Goal: Obtain resource: Download file/media

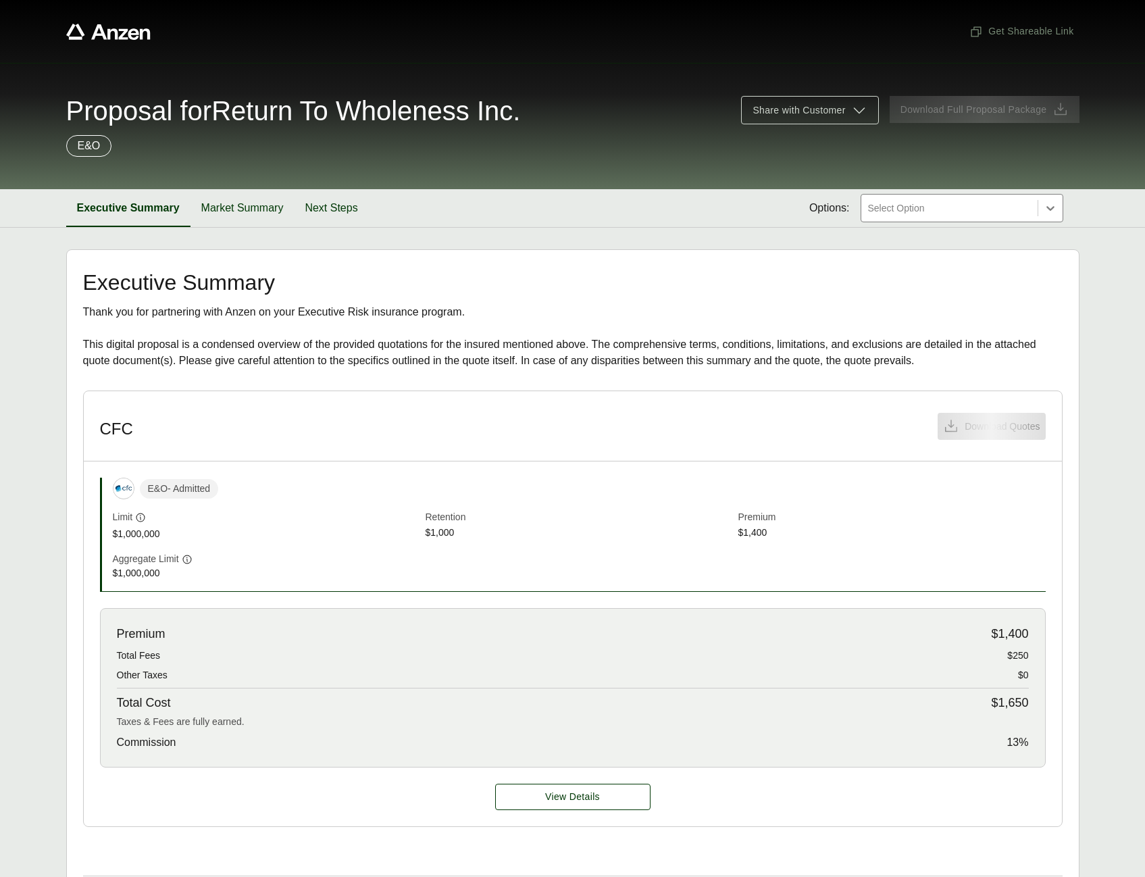
click at [973, 427] on header "CFC Download Quotes" at bounding box center [573, 426] width 978 height 70
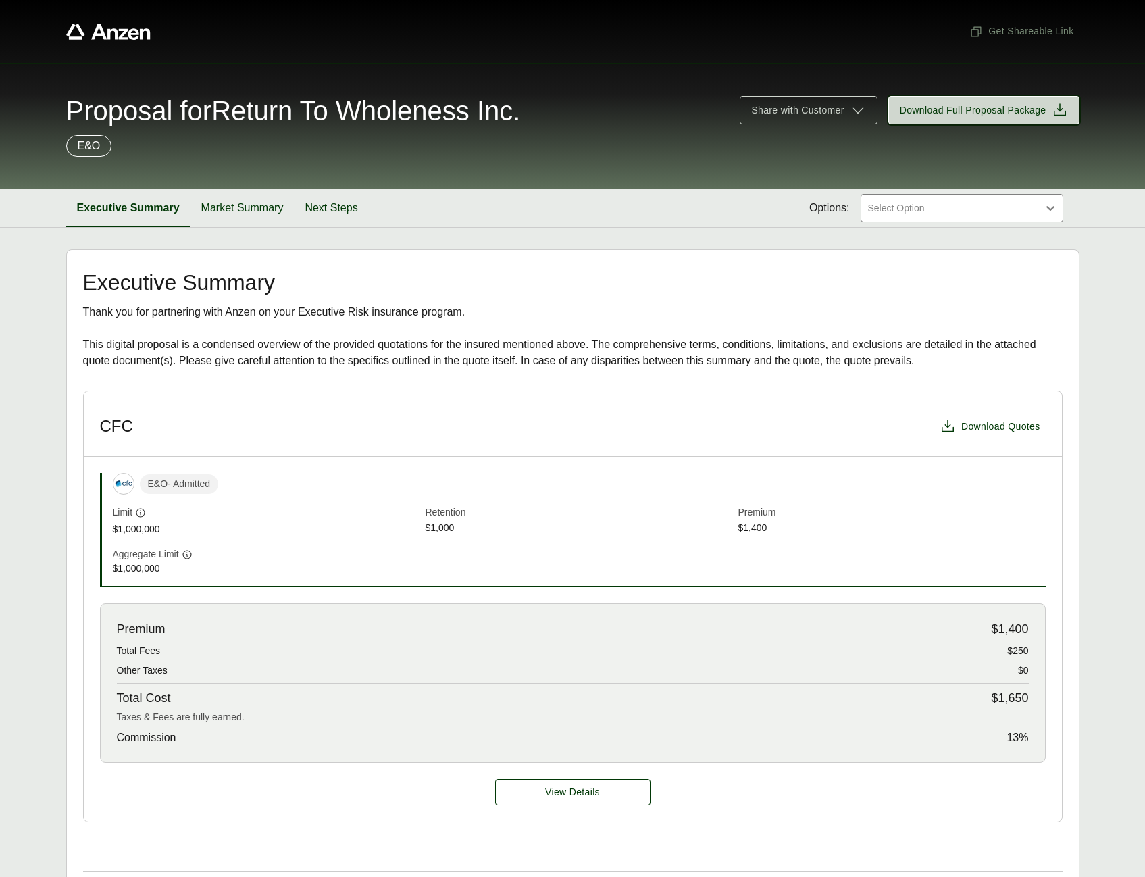
click at [971, 119] on button "Download Full Proposal Package" at bounding box center [983, 110] width 191 height 28
click at [259, 207] on button "Market Summary" at bounding box center [242, 208] width 104 height 38
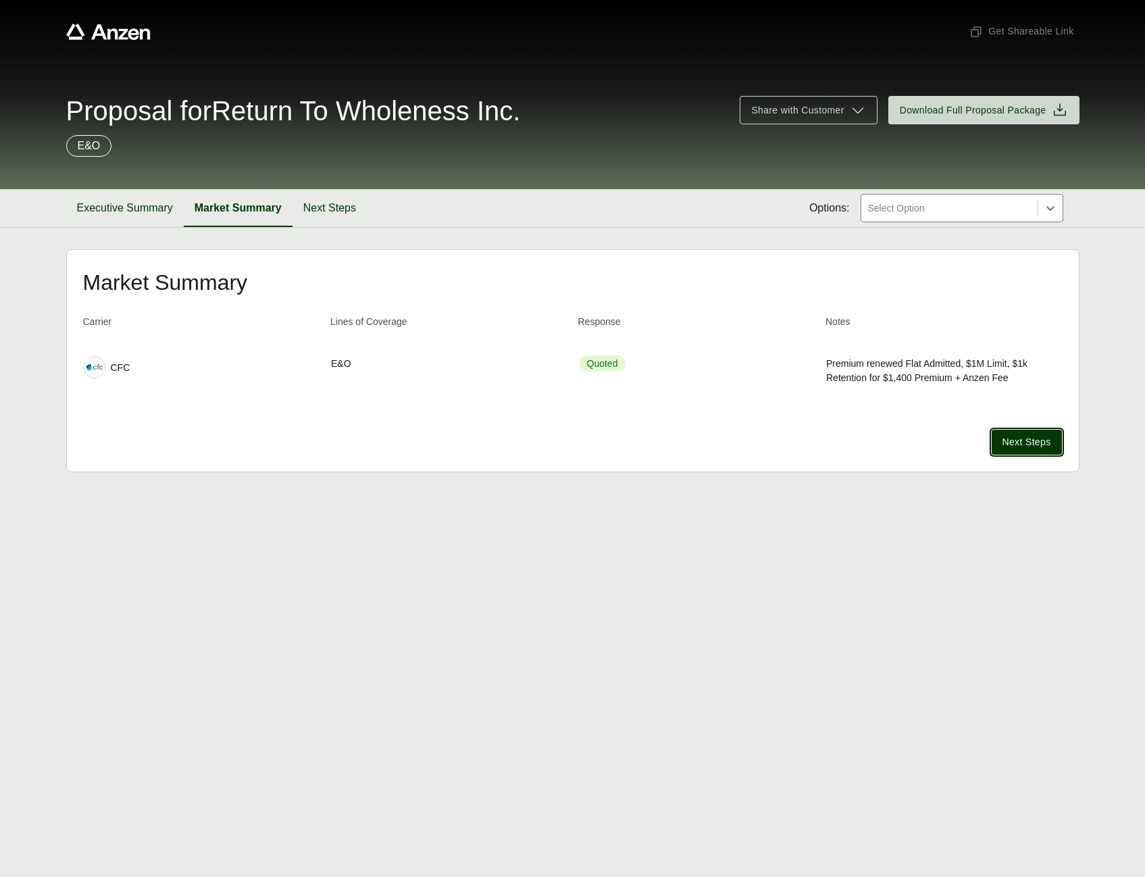
click at [1043, 446] on span "Next Steps" at bounding box center [1026, 442] width 49 height 14
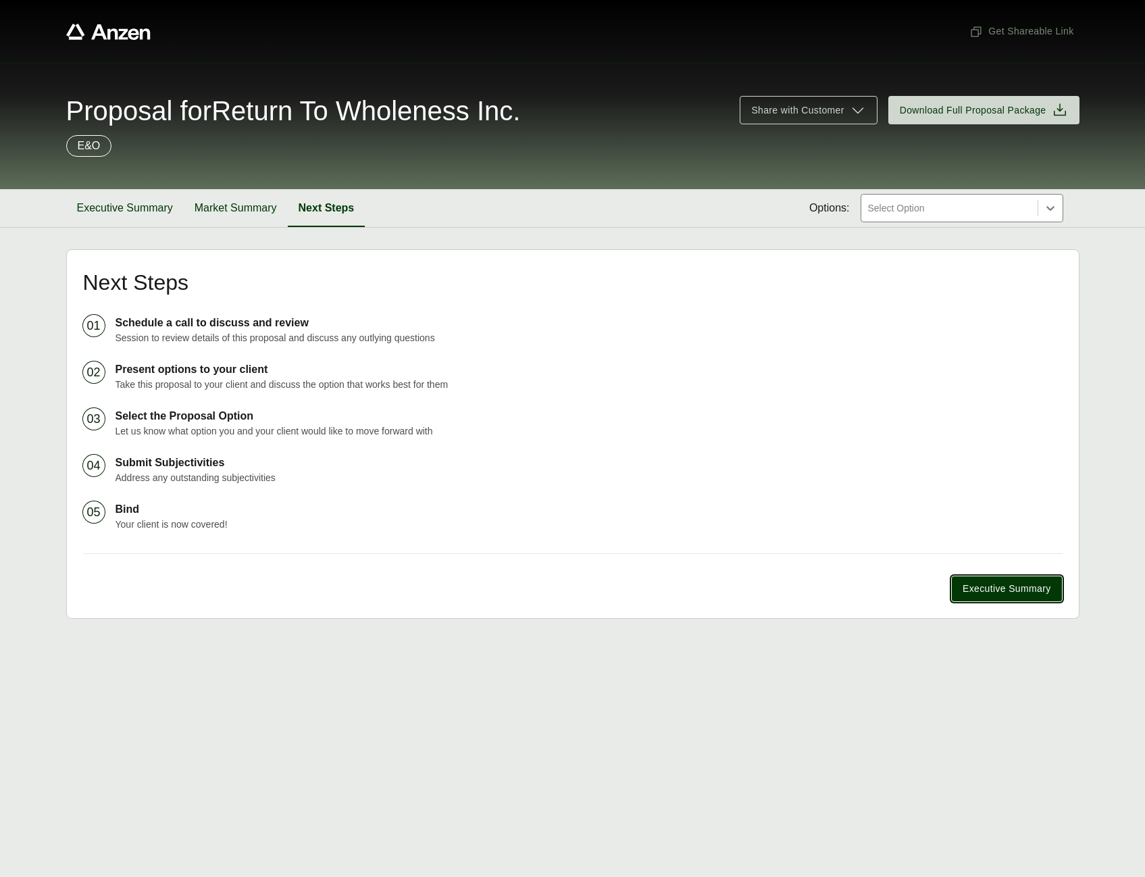
click at [1010, 579] on button "Executive Summary" at bounding box center [1006, 588] width 111 height 26
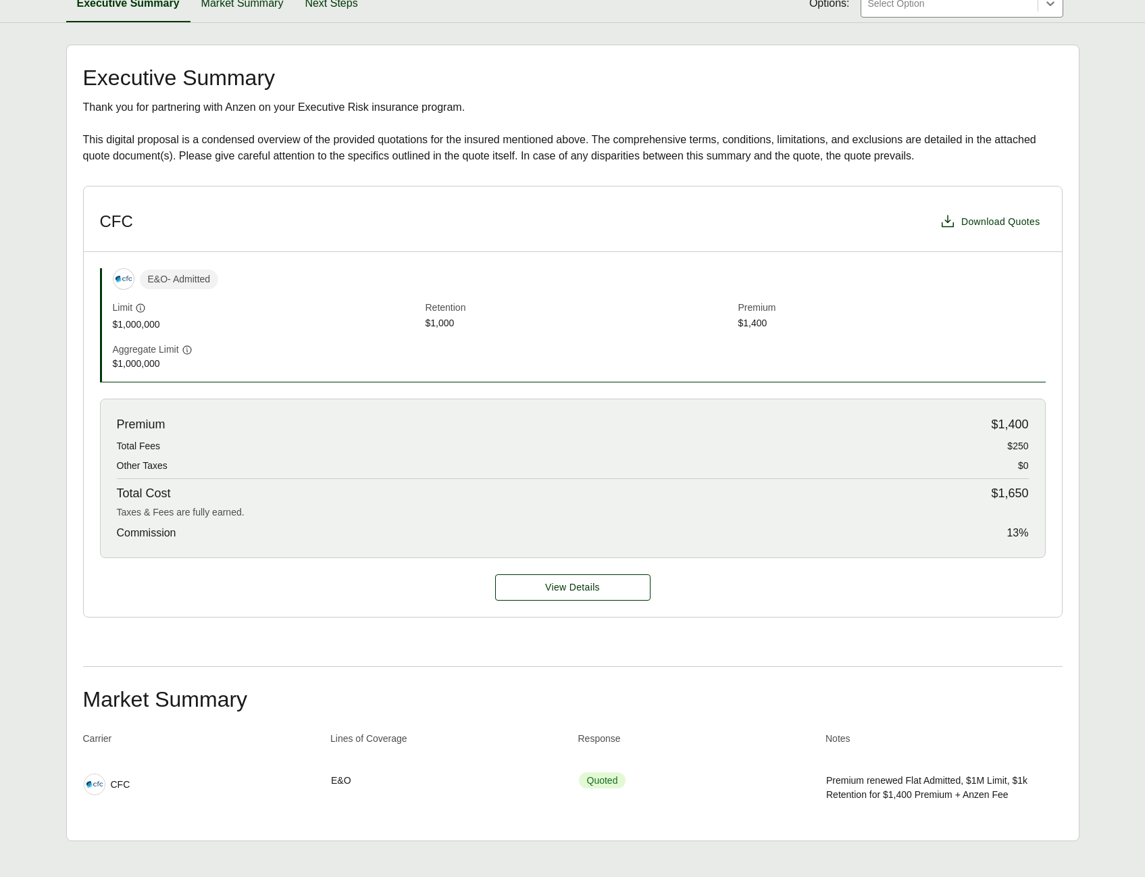
scroll to position [223, 0]
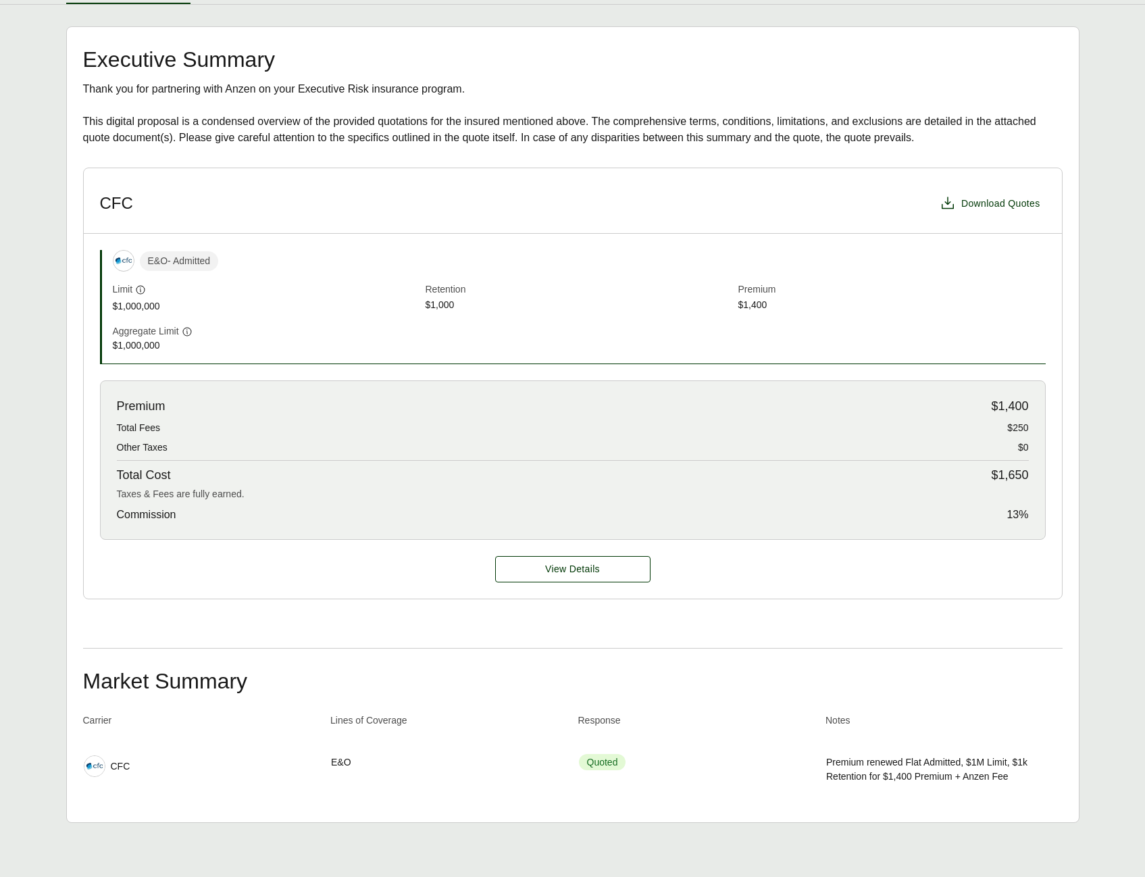
click at [581, 571] on span "View Details" at bounding box center [572, 569] width 55 height 14
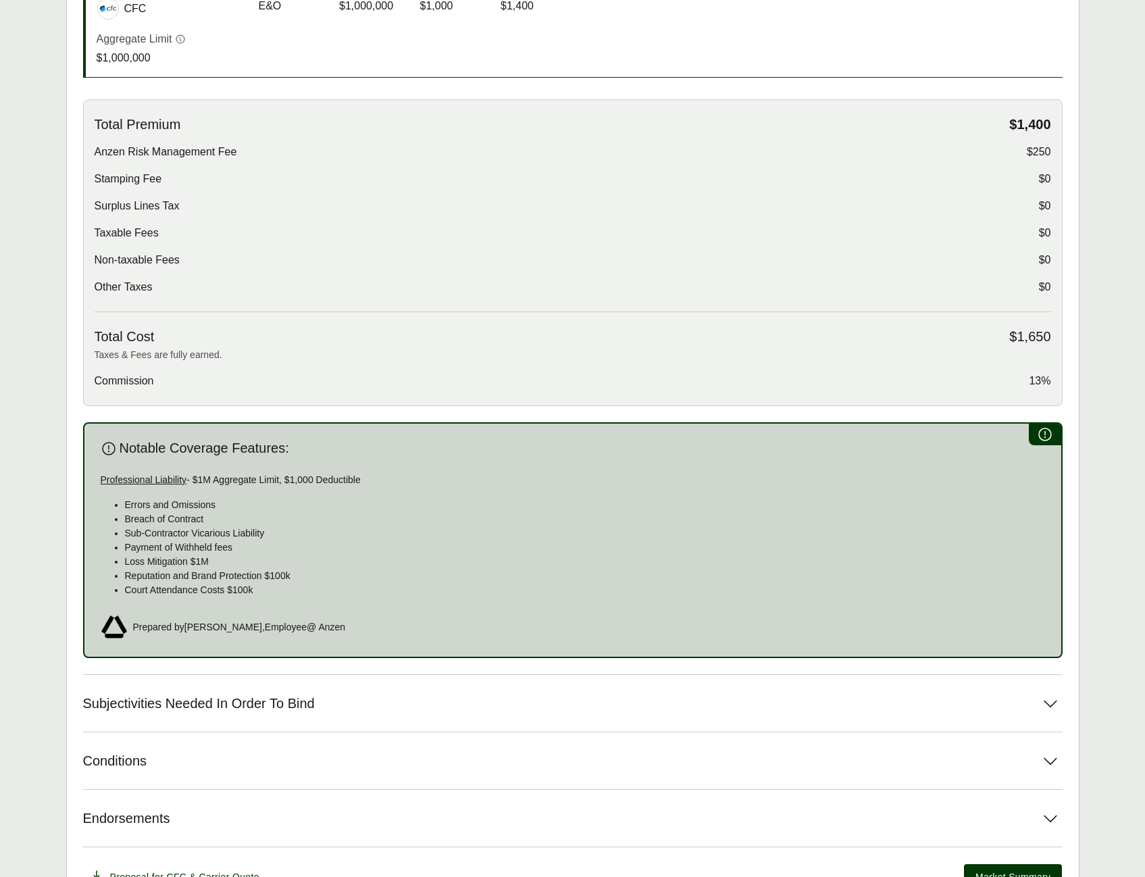
scroll to position [454, 0]
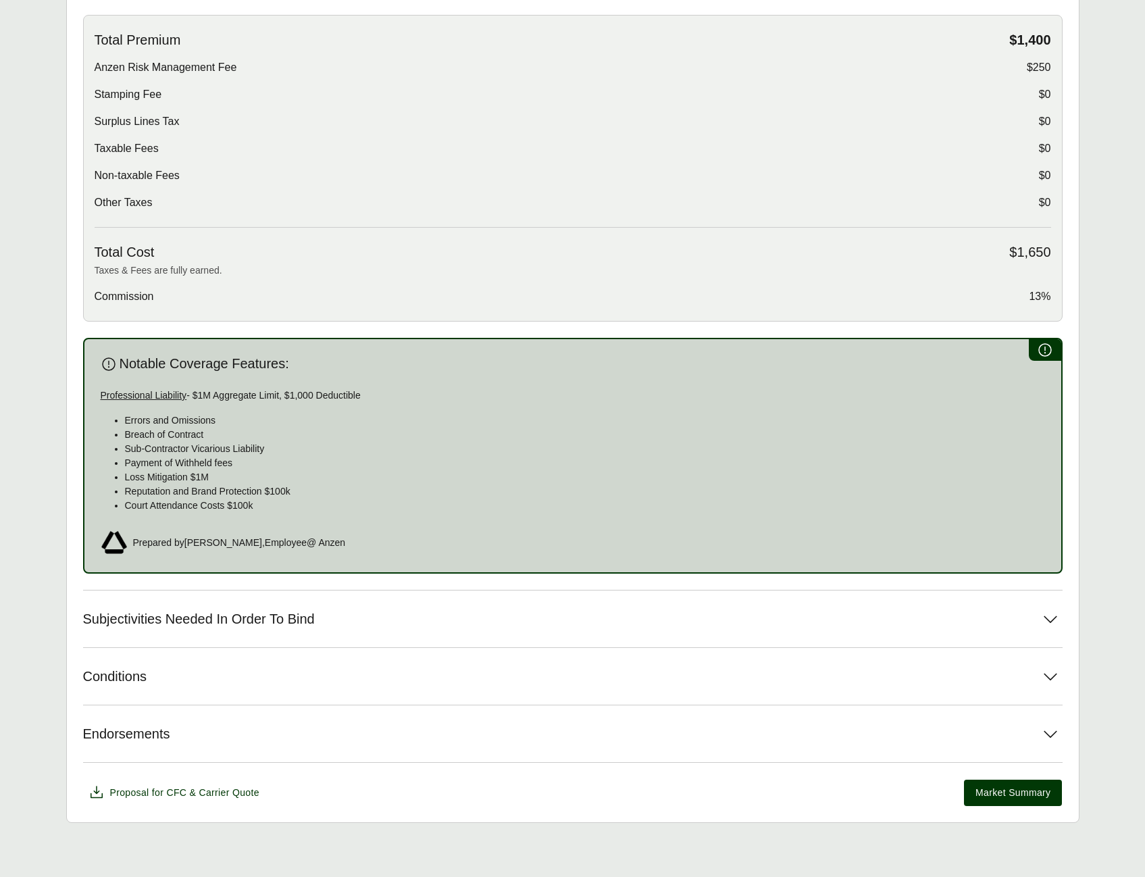
click at [145, 619] on span "Subjectivities Needed In Order To Bind" at bounding box center [199, 618] width 232 height 17
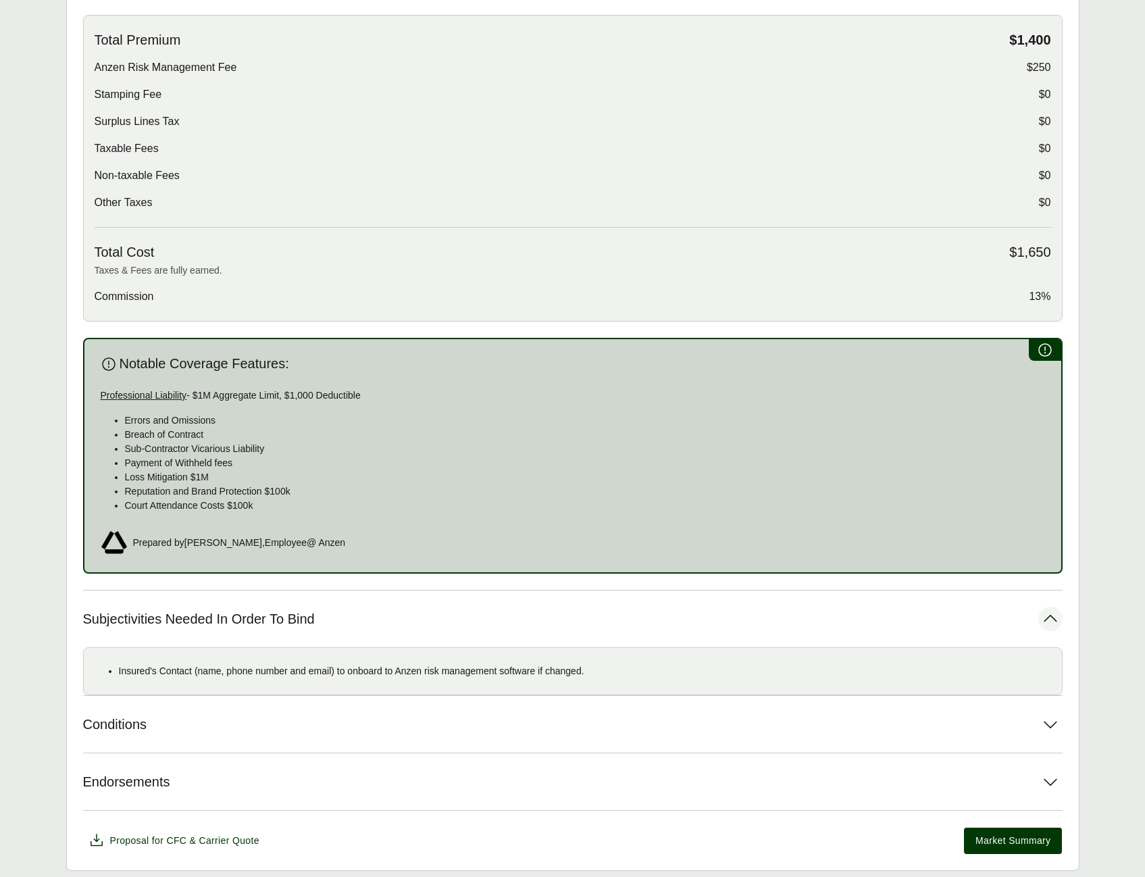
click at [1059, 619] on icon at bounding box center [1050, 618] width 24 height 24
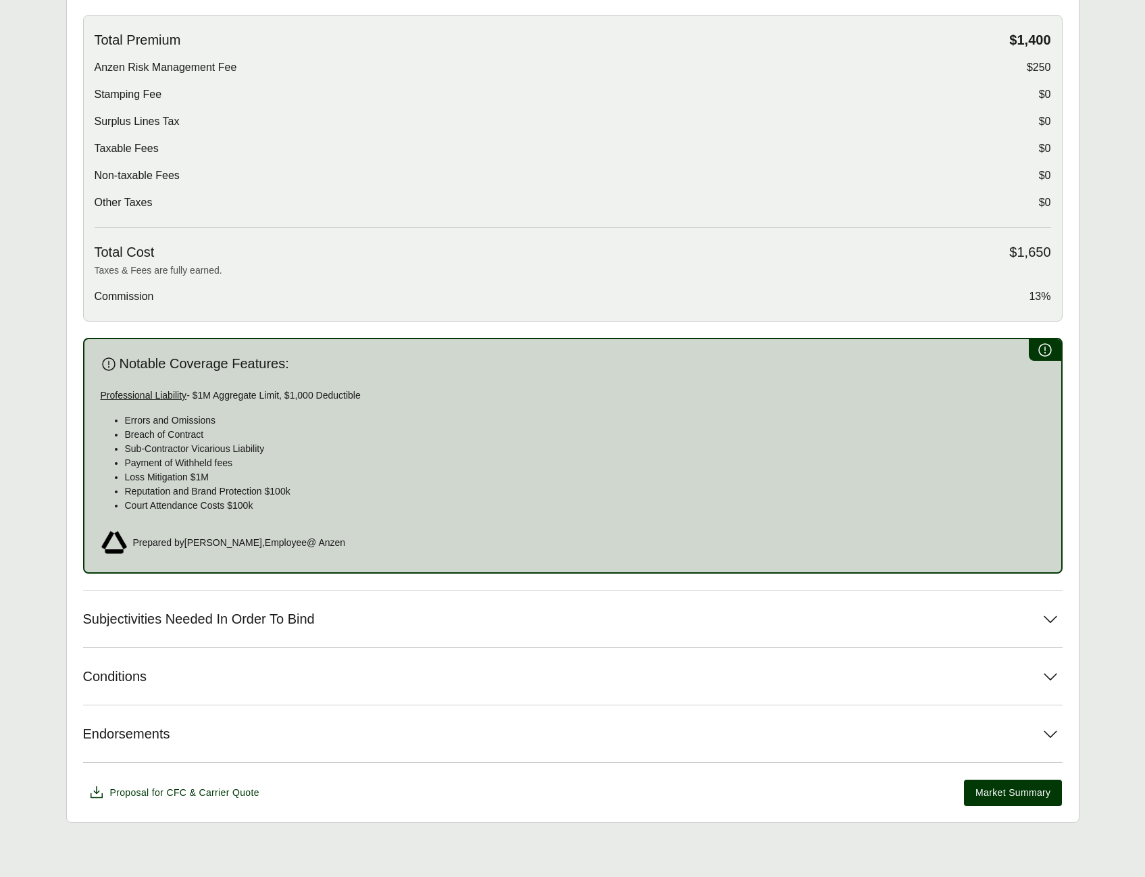
click at [1023, 672] on button "Conditions" at bounding box center [572, 676] width 979 height 57
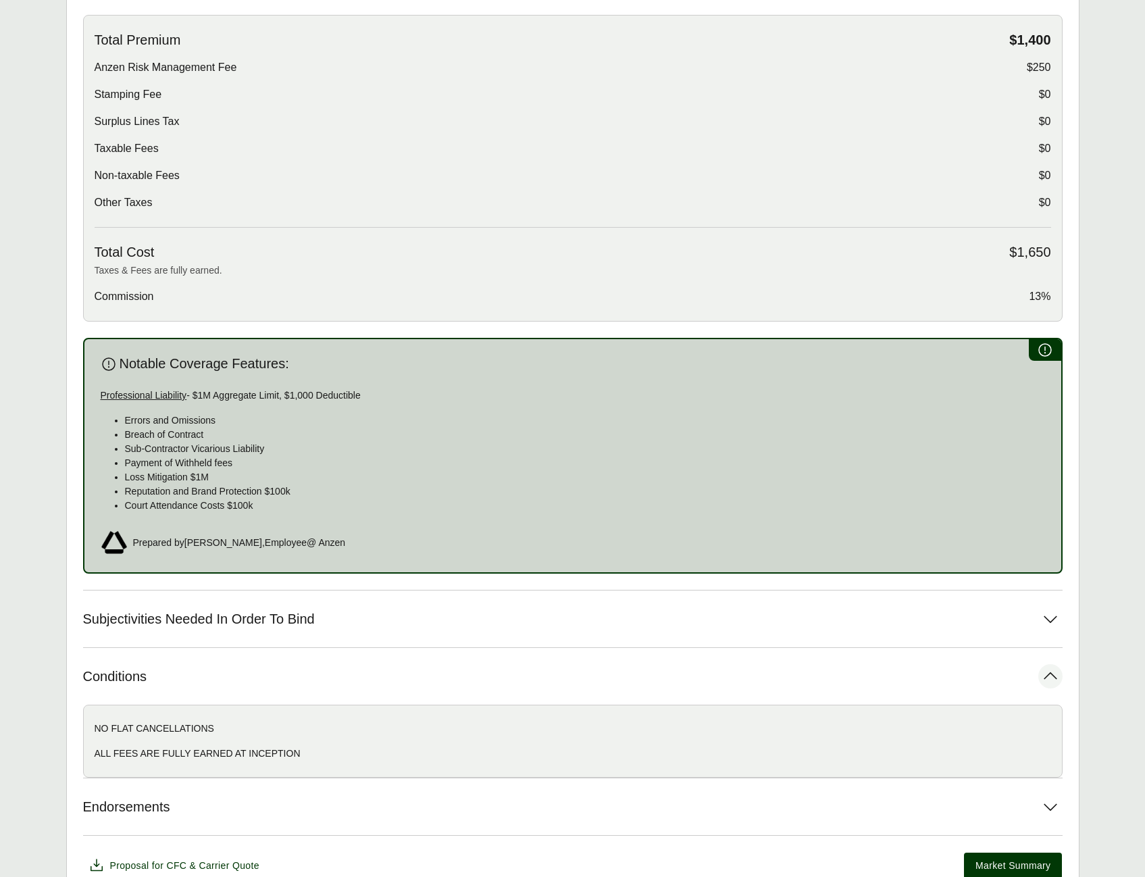
click at [1037, 672] on button "Conditions" at bounding box center [572, 676] width 979 height 57
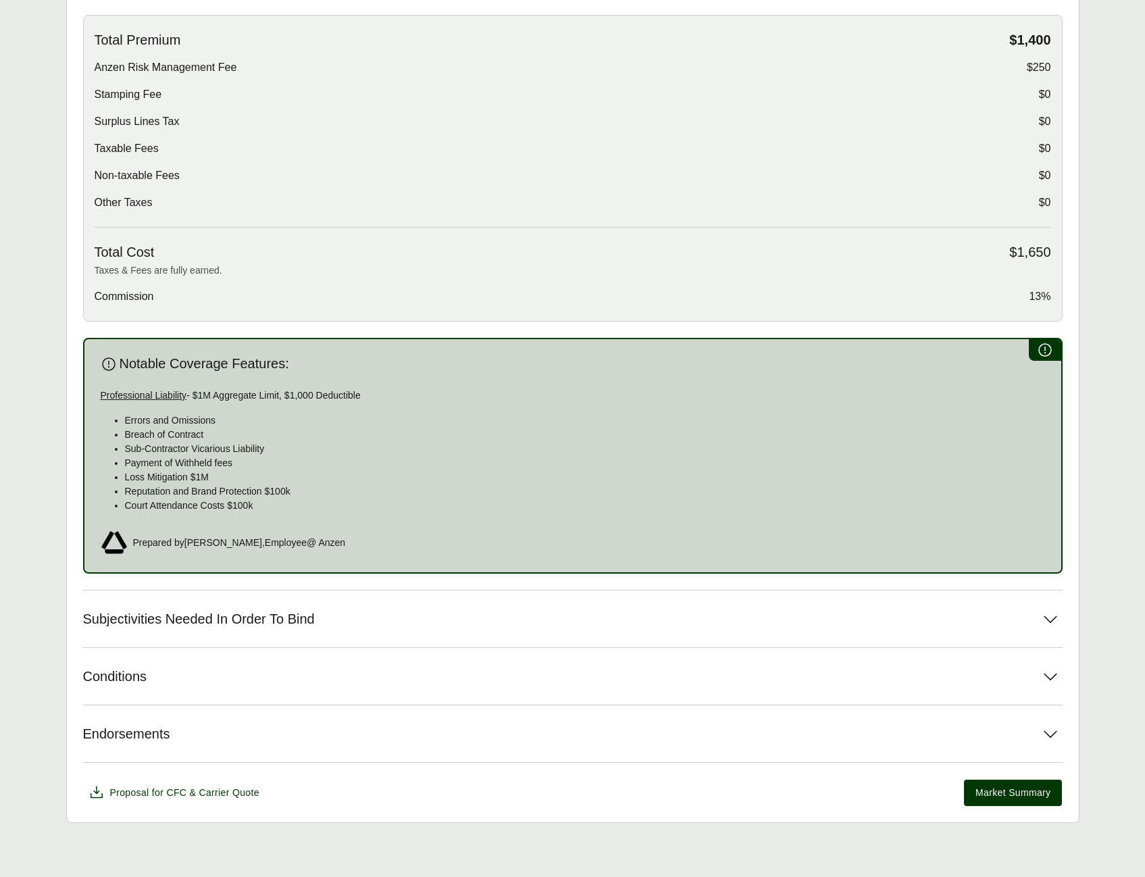
click at [1032, 729] on button "Endorsements" at bounding box center [572, 733] width 979 height 57
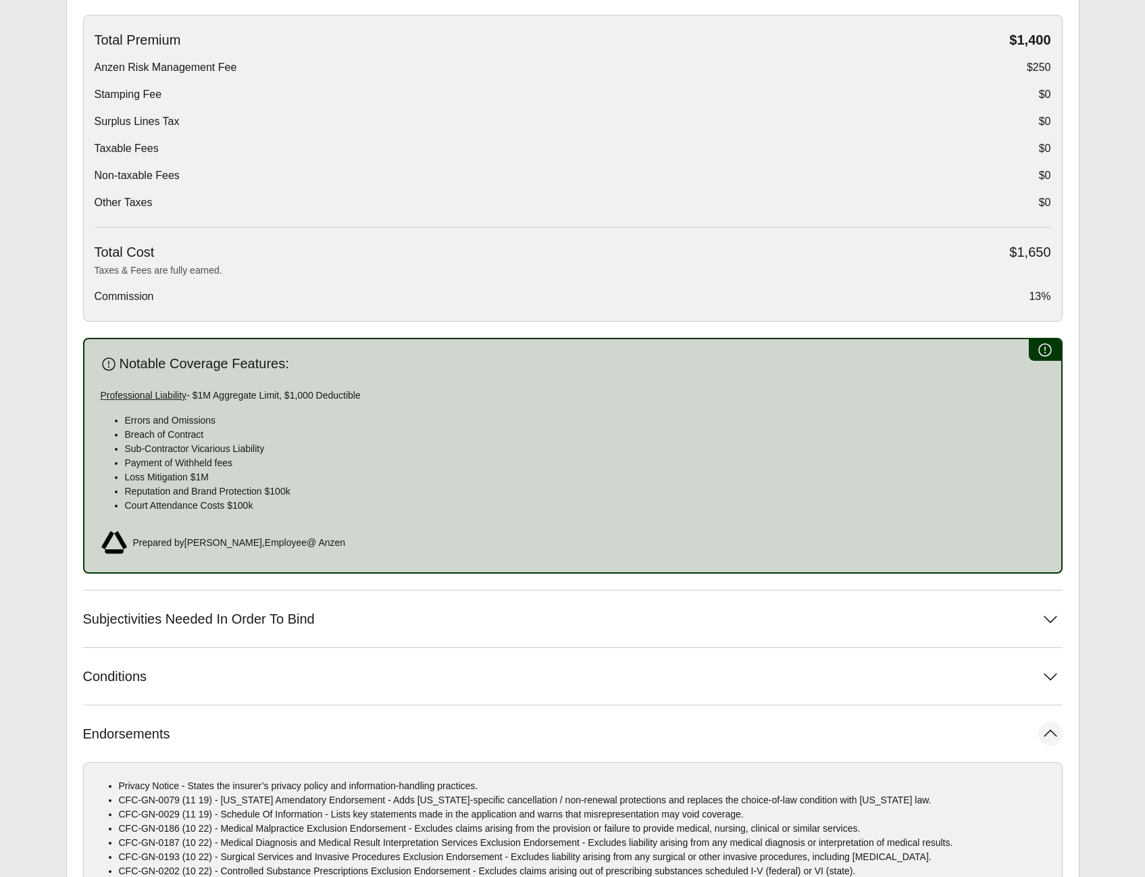
click at [1032, 729] on button "Endorsements" at bounding box center [572, 733] width 979 height 57
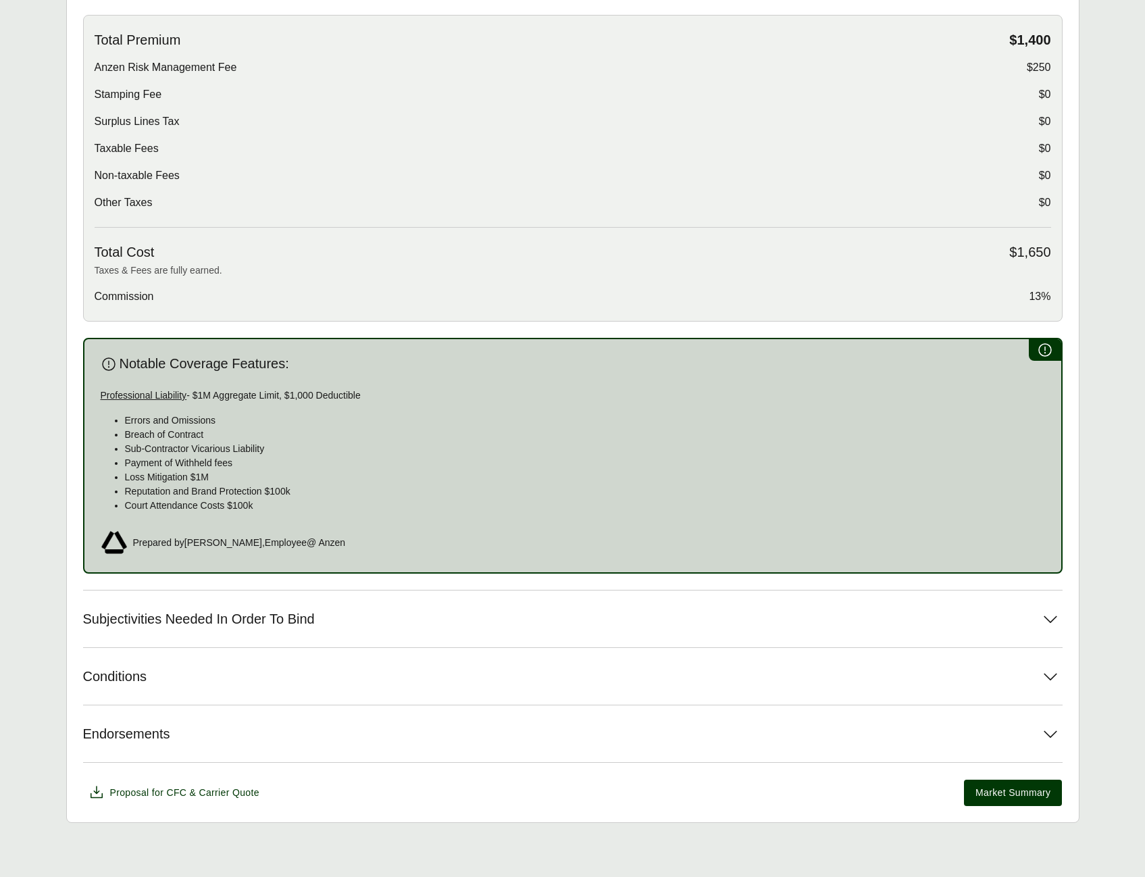
click at [309, 407] on div "Professional Liability - $1M Aggregate Limit, $1,000 Deductible Errors and Omis…" at bounding box center [573, 450] width 944 height 124
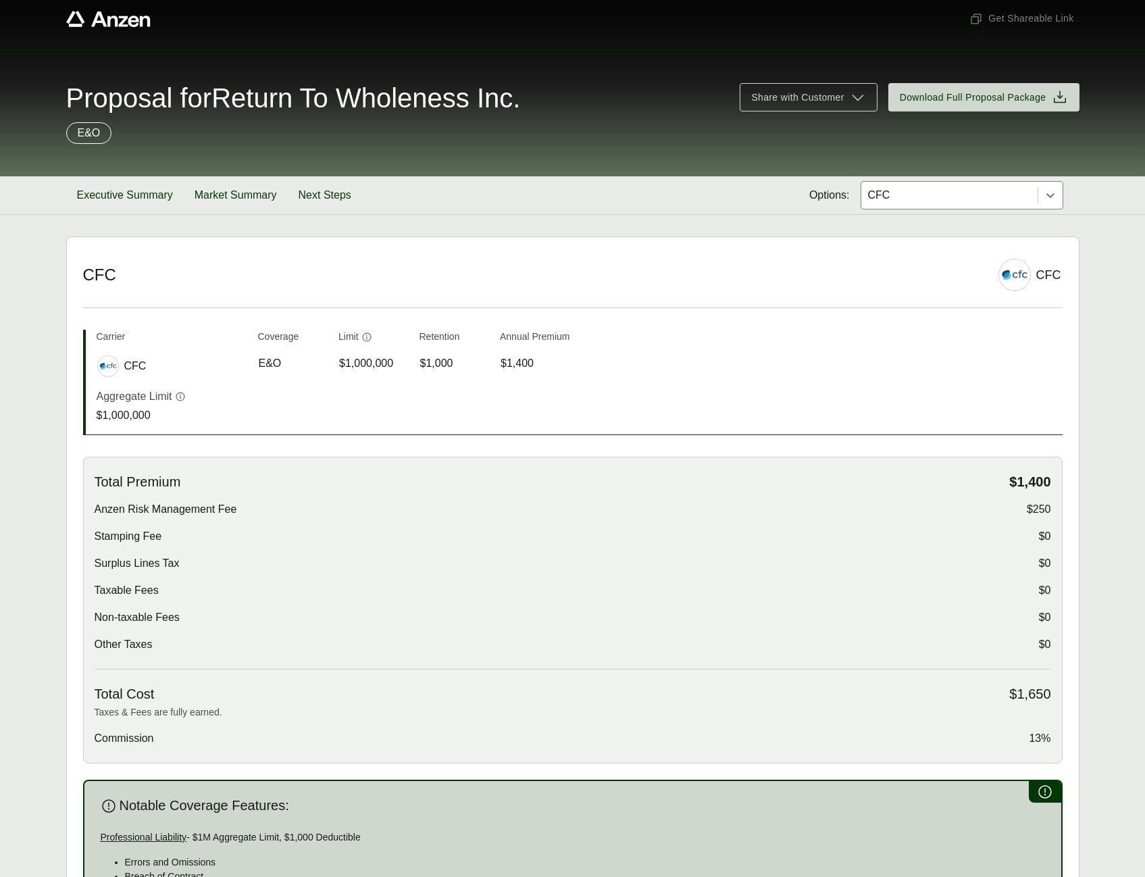
scroll to position [0, 0]
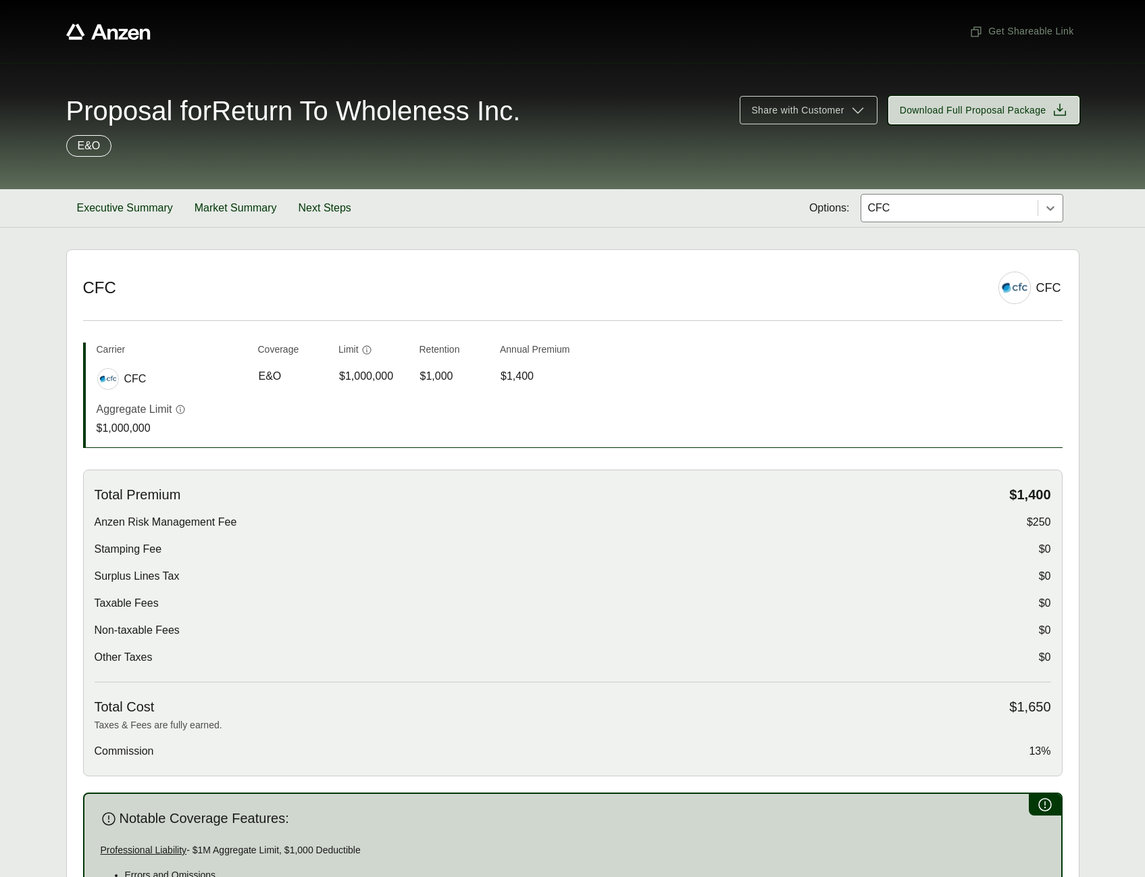
click at [935, 115] on span "Download Full Proposal Package" at bounding box center [973, 110] width 147 height 14
click at [680, 110] on div "Proposal for Return To Wholeness Inc." at bounding box center [395, 110] width 658 height 27
